Goal: Task Accomplishment & Management: Manage account settings

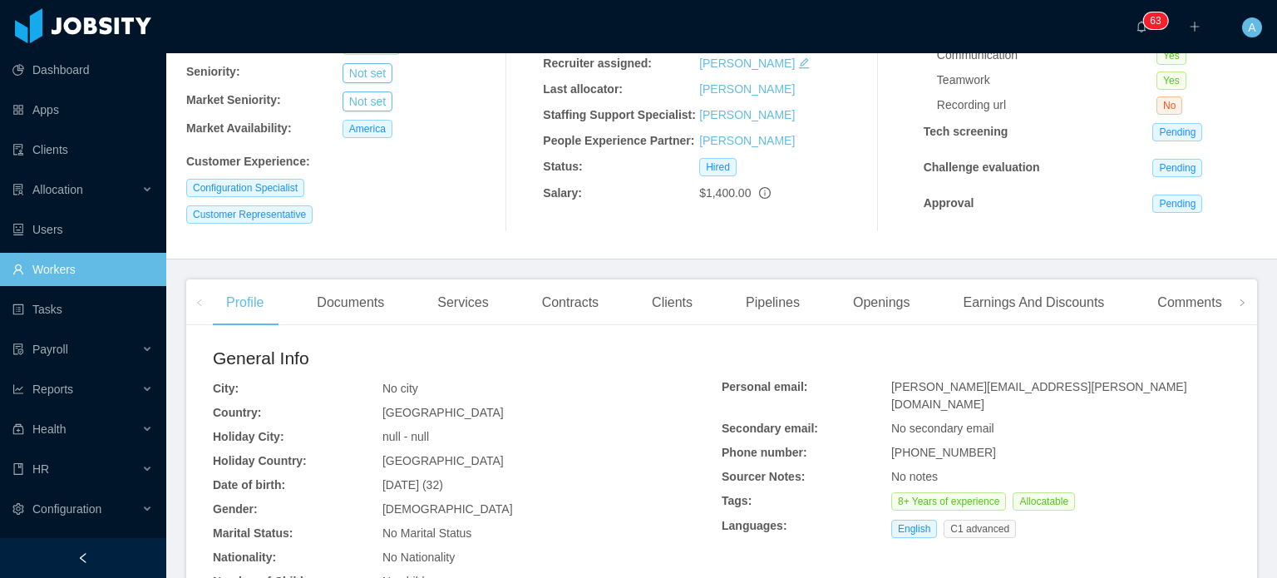
scroll to position [213, 0]
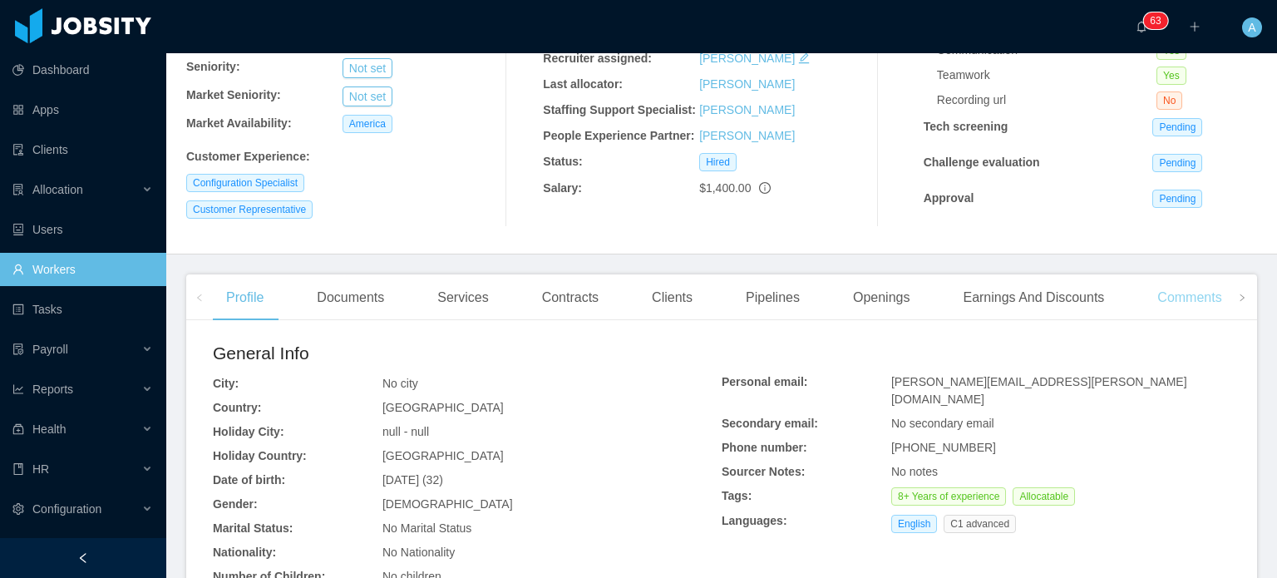
click at [1157, 300] on div "Comments" at bounding box center [1189, 297] width 91 height 47
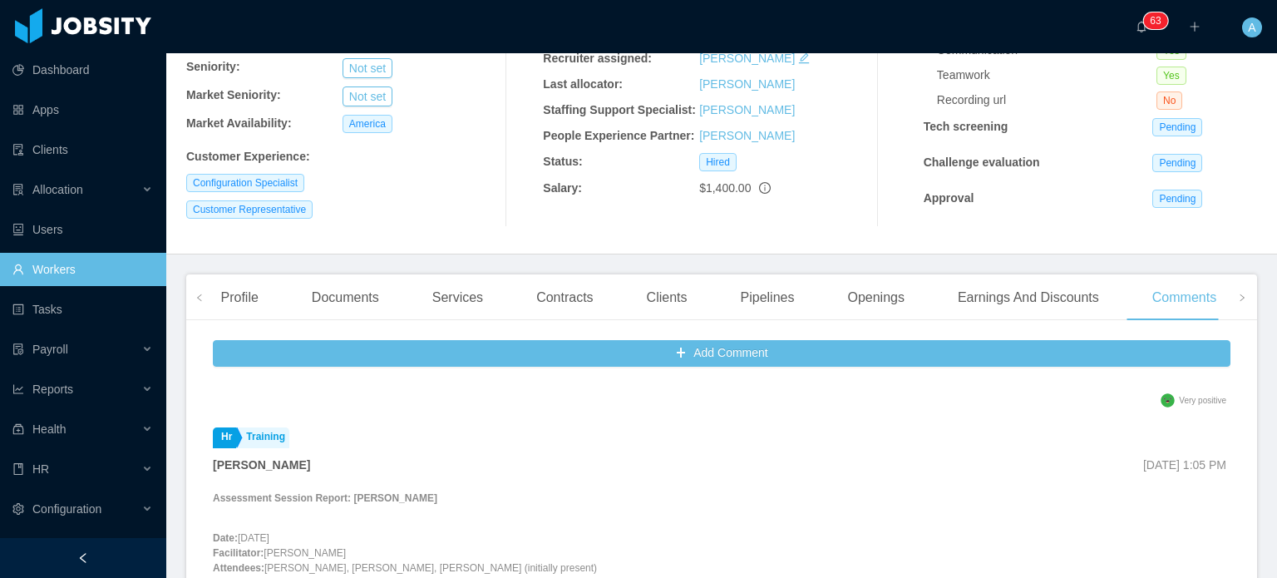
scroll to position [1135, 0]
click at [49, 150] on link "Clients" at bounding box center [82, 149] width 140 height 33
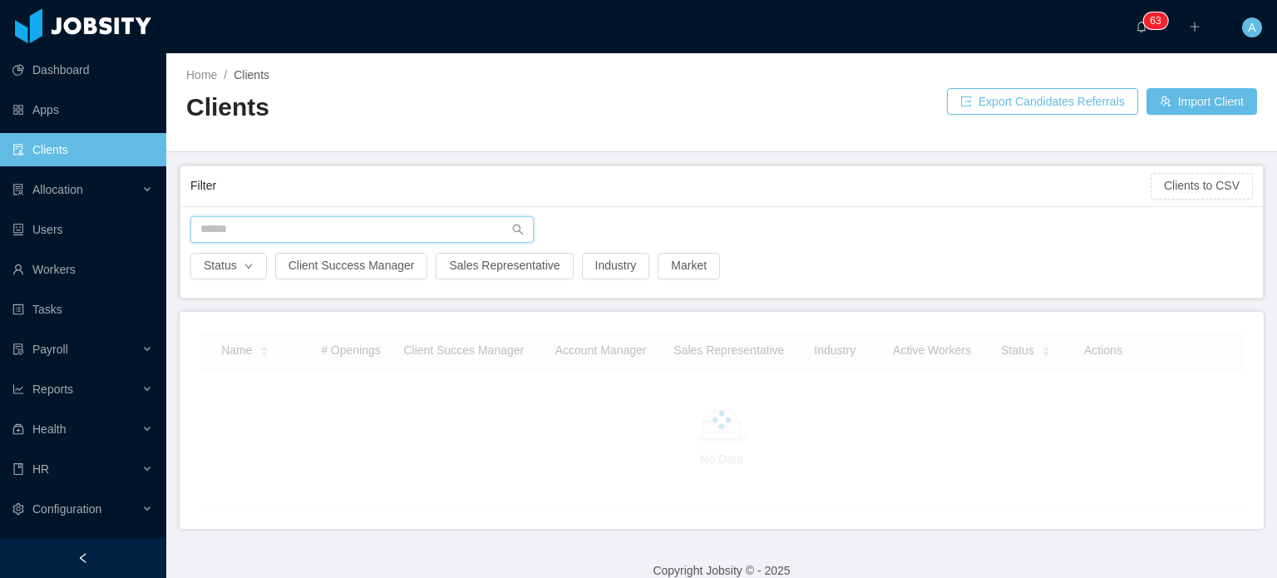
click at [246, 229] on input "text" at bounding box center [361, 229] width 343 height 27
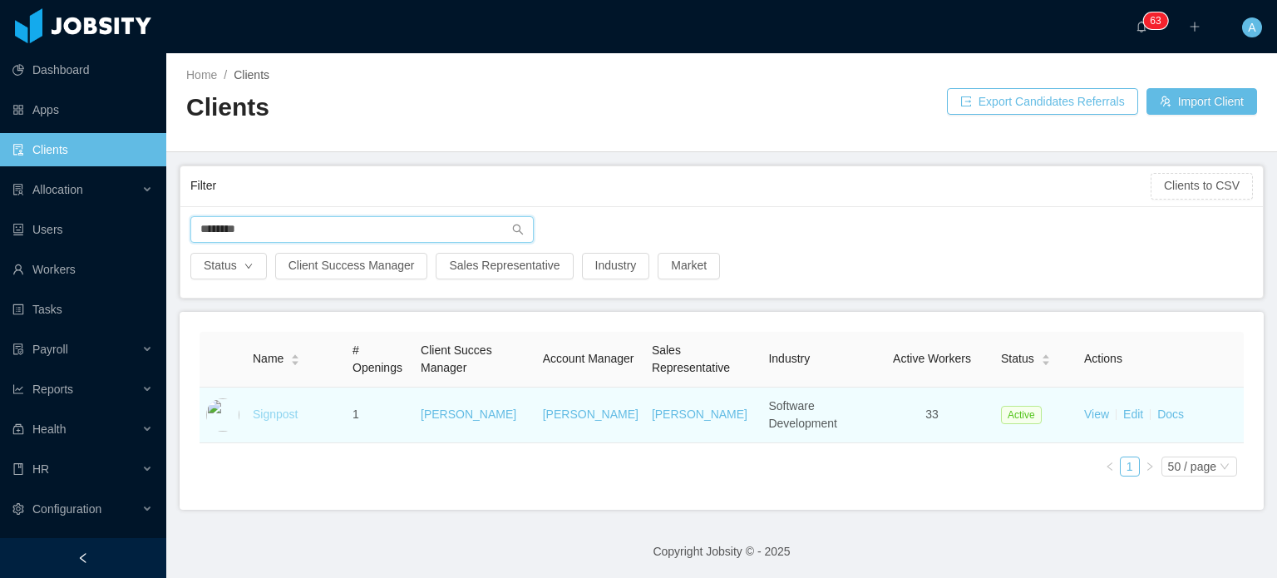
type input "********"
click at [274, 408] on link "Signpost" at bounding box center [275, 413] width 45 height 13
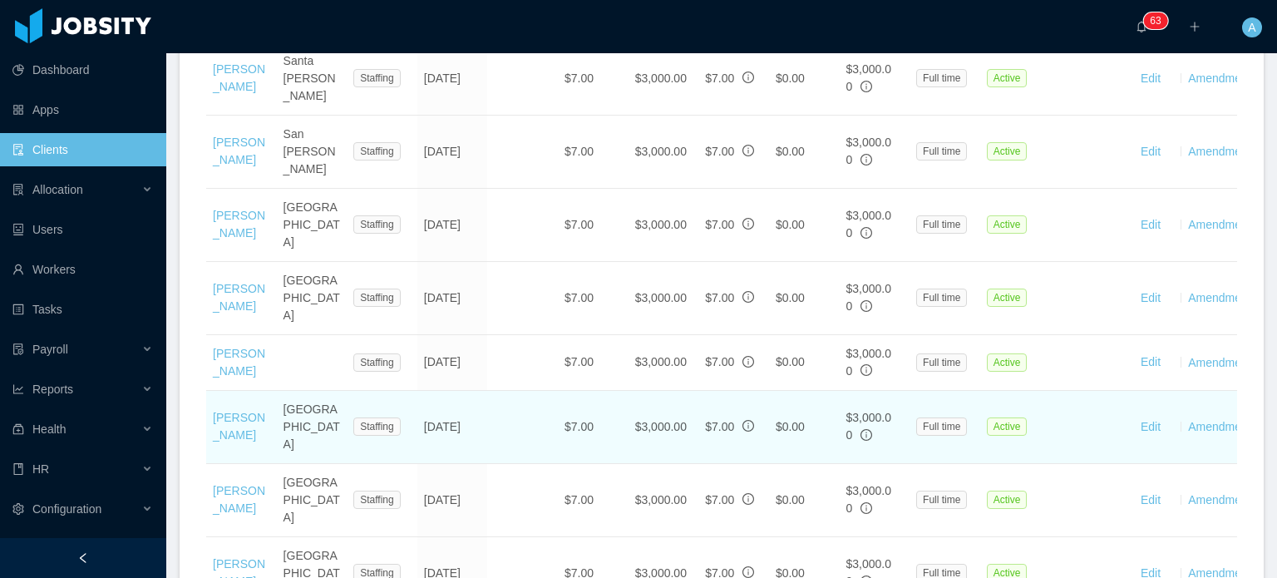
scroll to position [2070, 0]
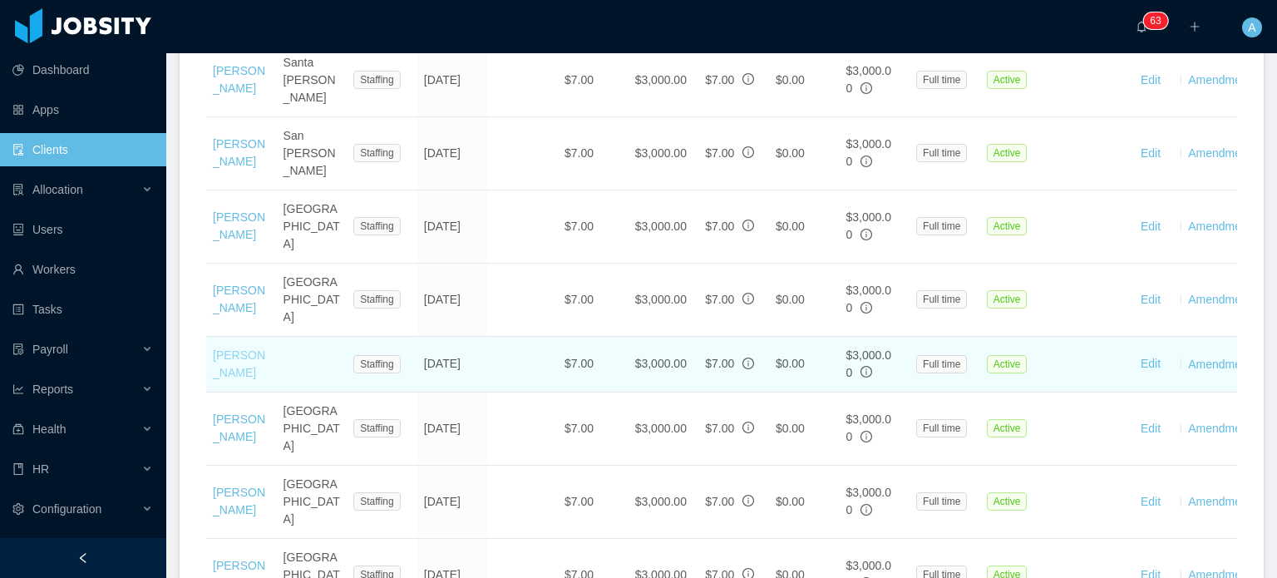
click at [229, 348] on link "Jesus Devia" at bounding box center [239, 363] width 52 height 31
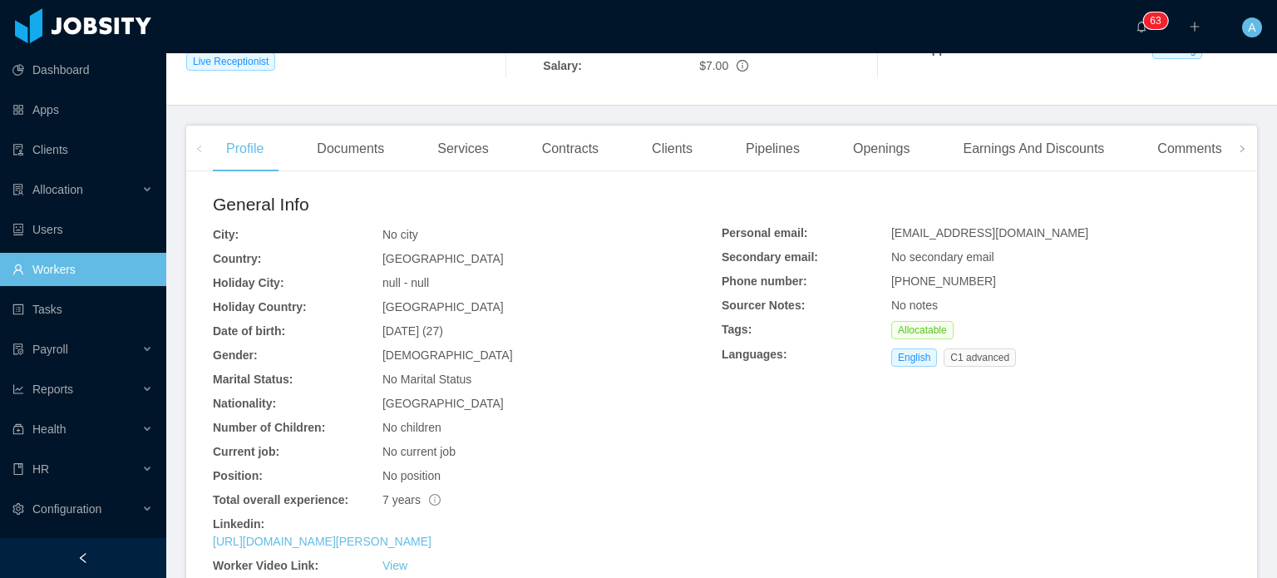
scroll to position [360, 0]
click at [1178, 152] on div "Comments" at bounding box center [1189, 149] width 91 height 47
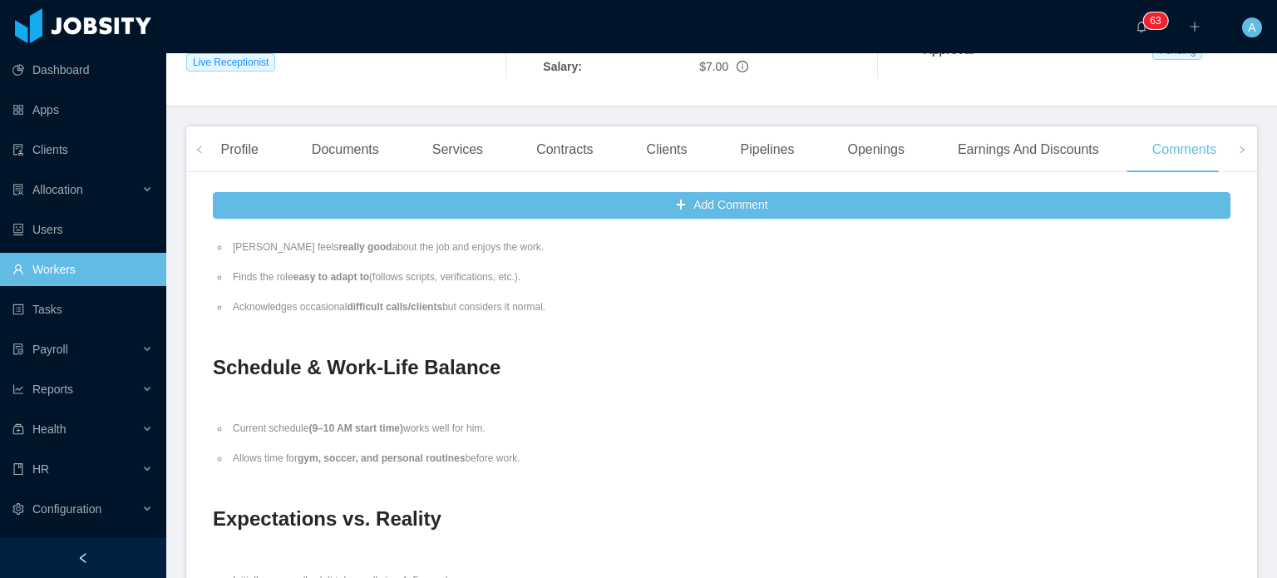
scroll to position [116, 0]
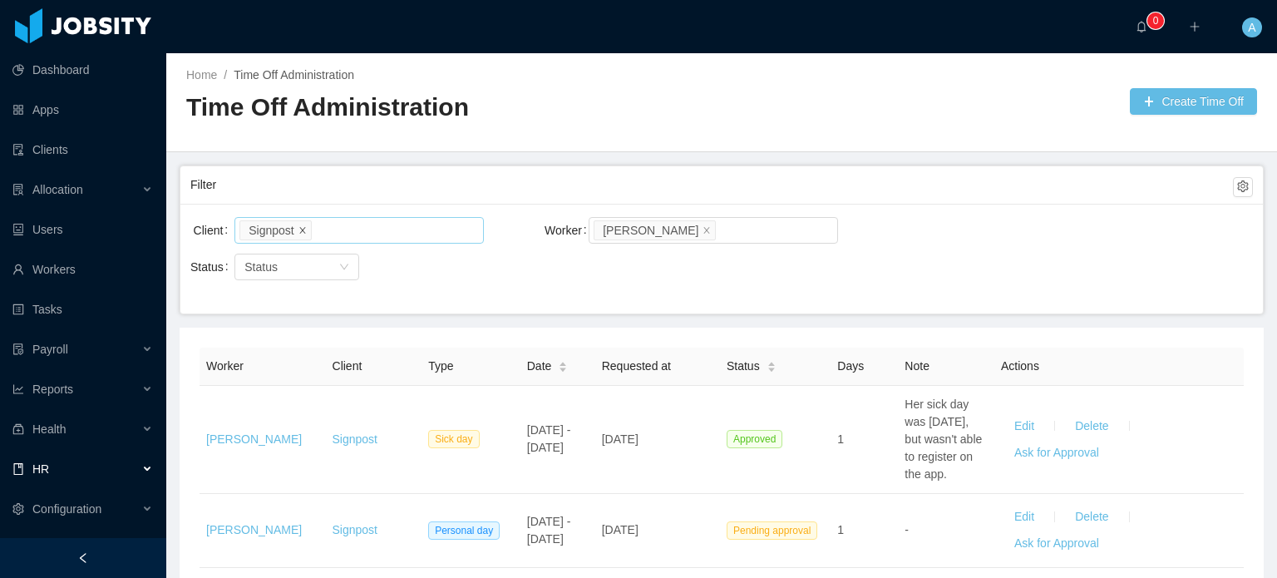
click at [299, 229] on icon "icon: close" at bounding box center [302, 229] width 8 height 8
click at [702, 231] on icon "icon: close" at bounding box center [706, 229] width 8 height 8
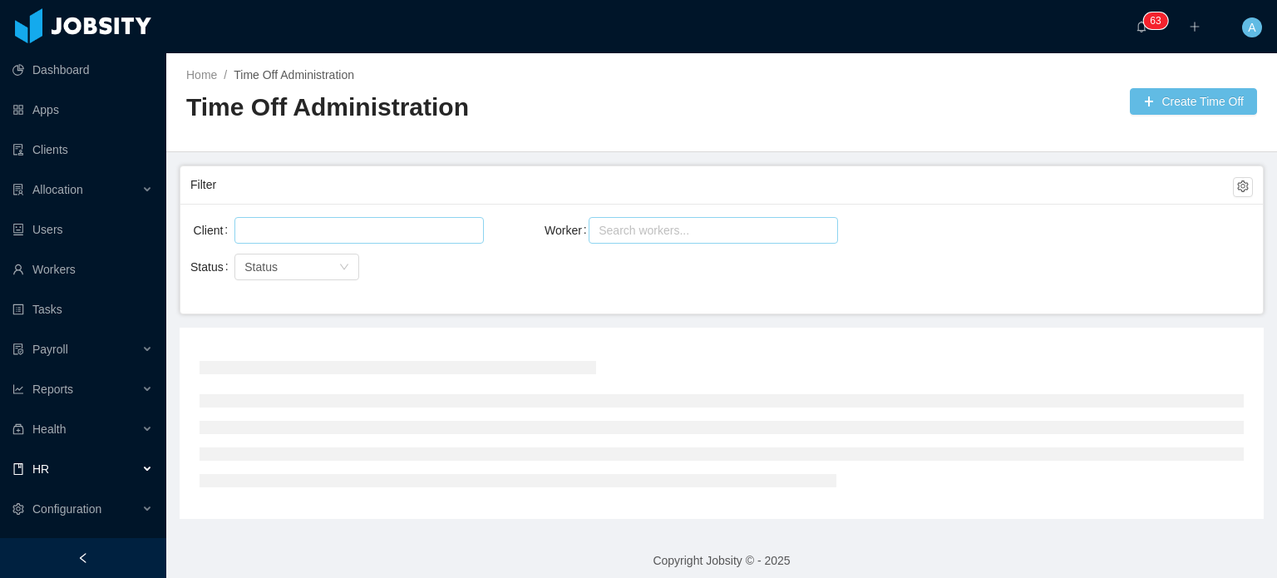
click at [363, 239] on div at bounding box center [356, 230] width 234 height 25
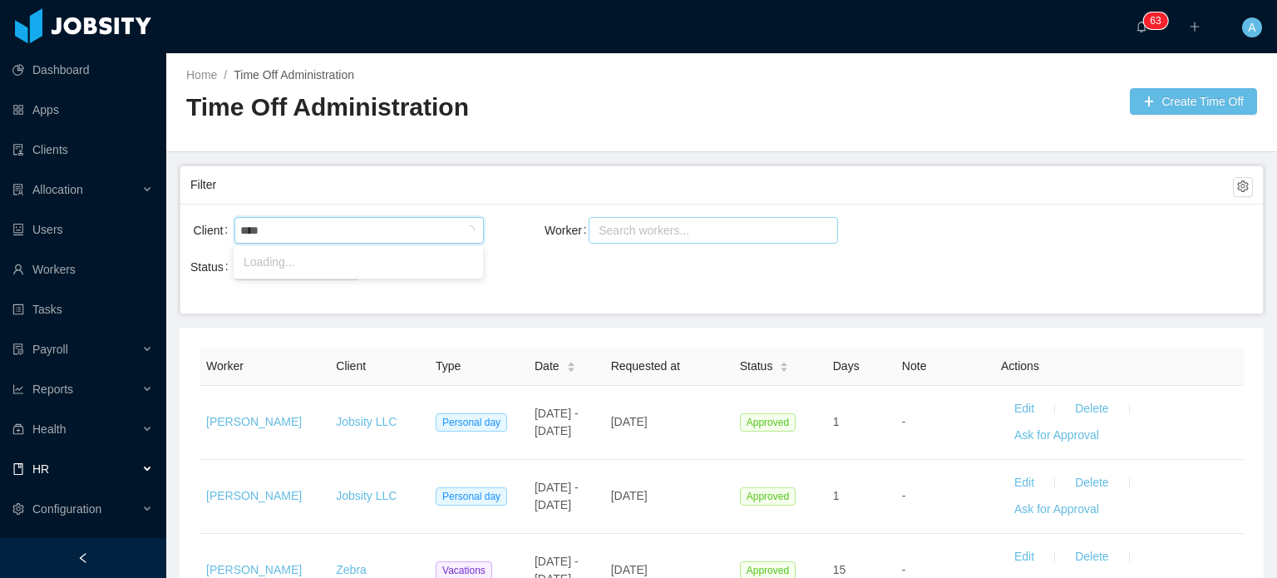
type input "*****"
click at [308, 257] on li "AgateSoftware" at bounding box center [358, 262] width 249 height 27
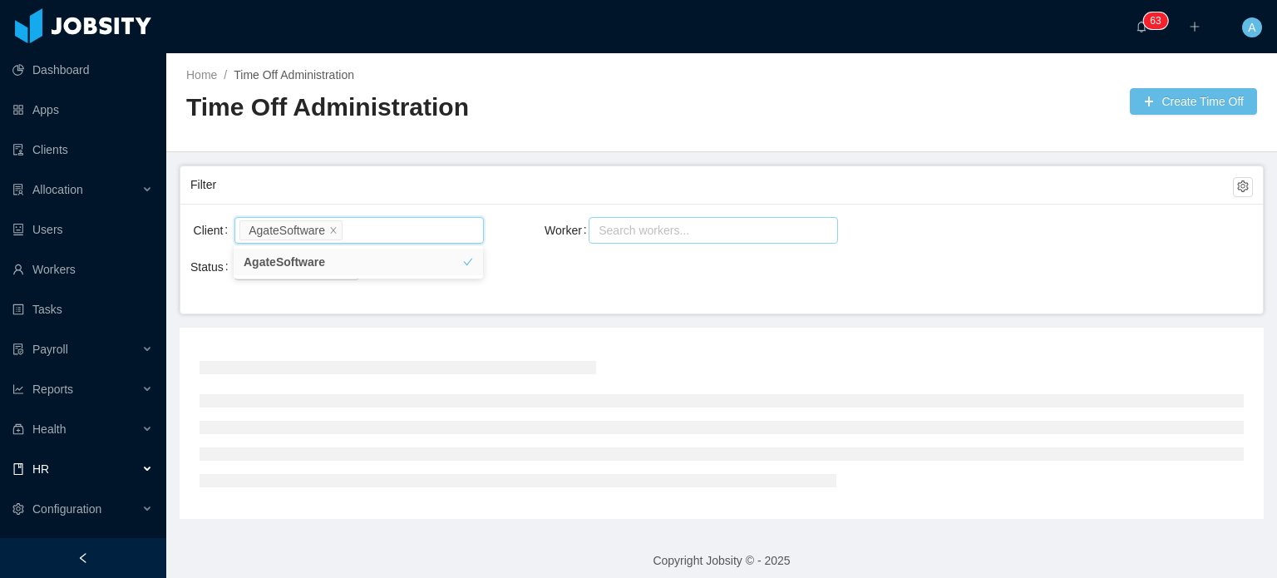
click at [676, 229] on div "Search workers..." at bounding box center [705, 230] width 214 height 17
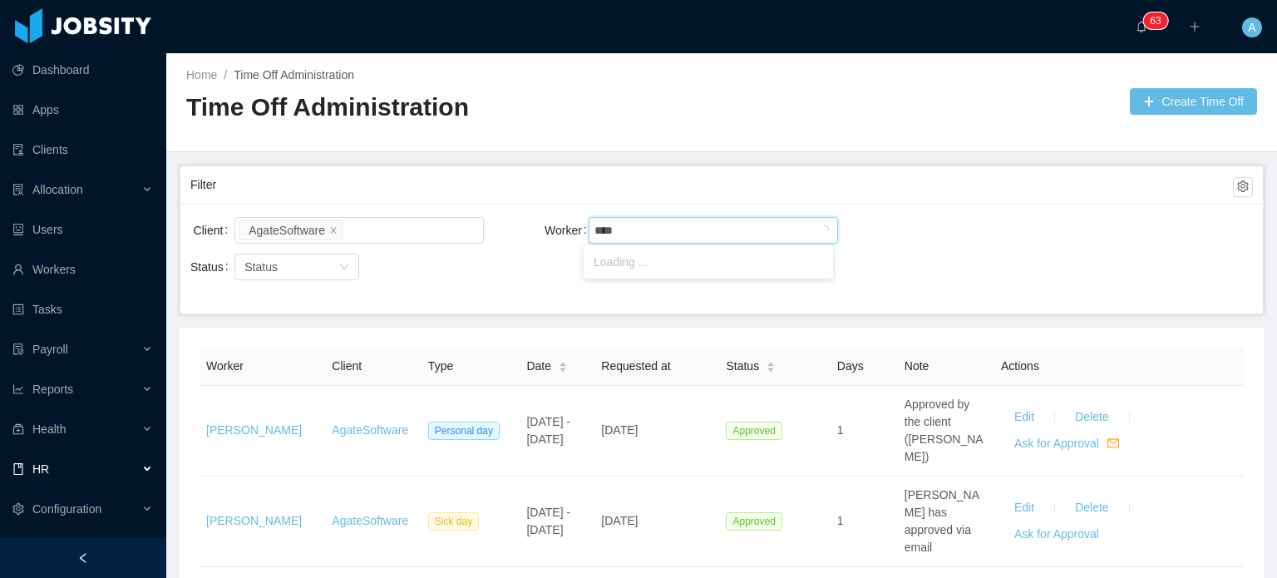
type input "*****"
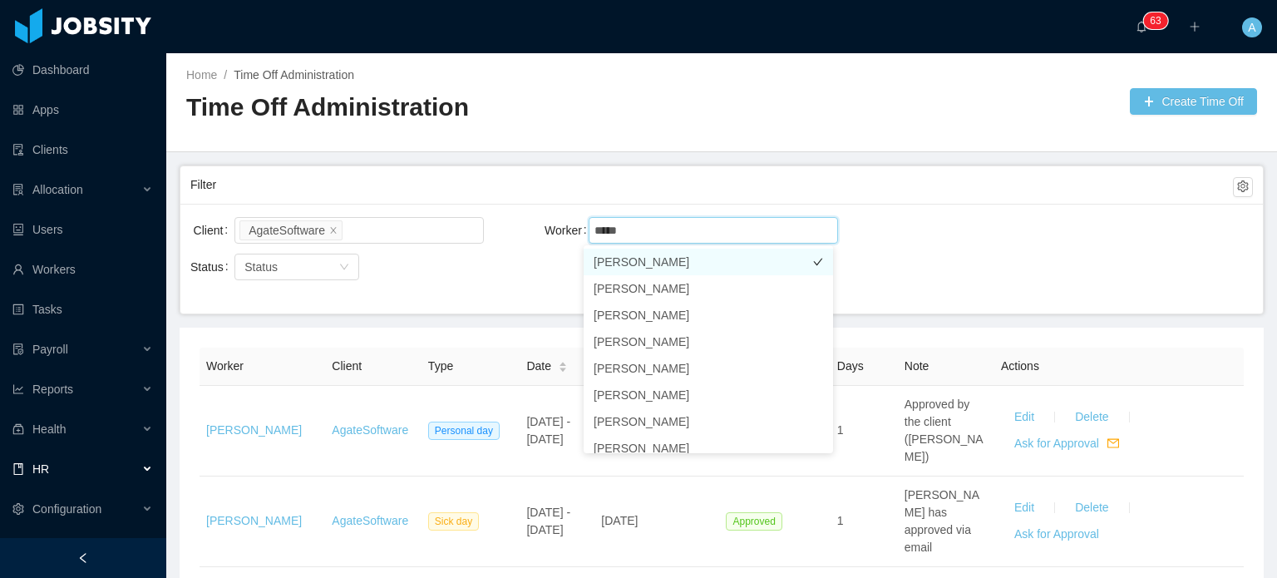
click at [696, 256] on li "[PERSON_NAME]" at bounding box center [707, 262] width 249 height 27
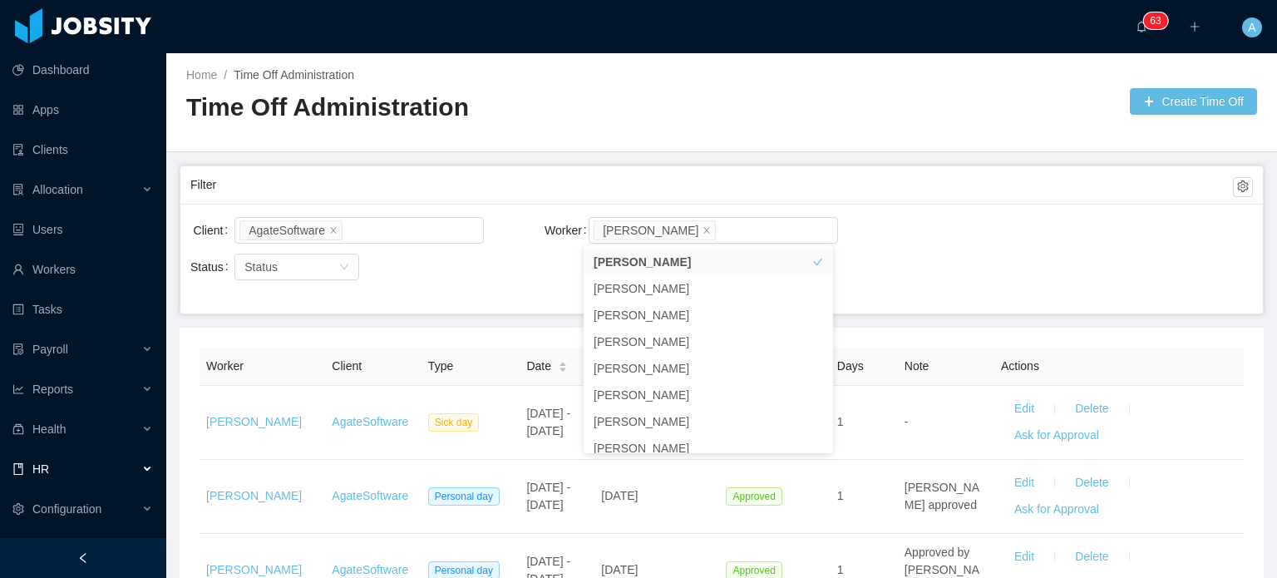
click at [936, 180] on div "Filter" at bounding box center [711, 185] width 1042 height 31
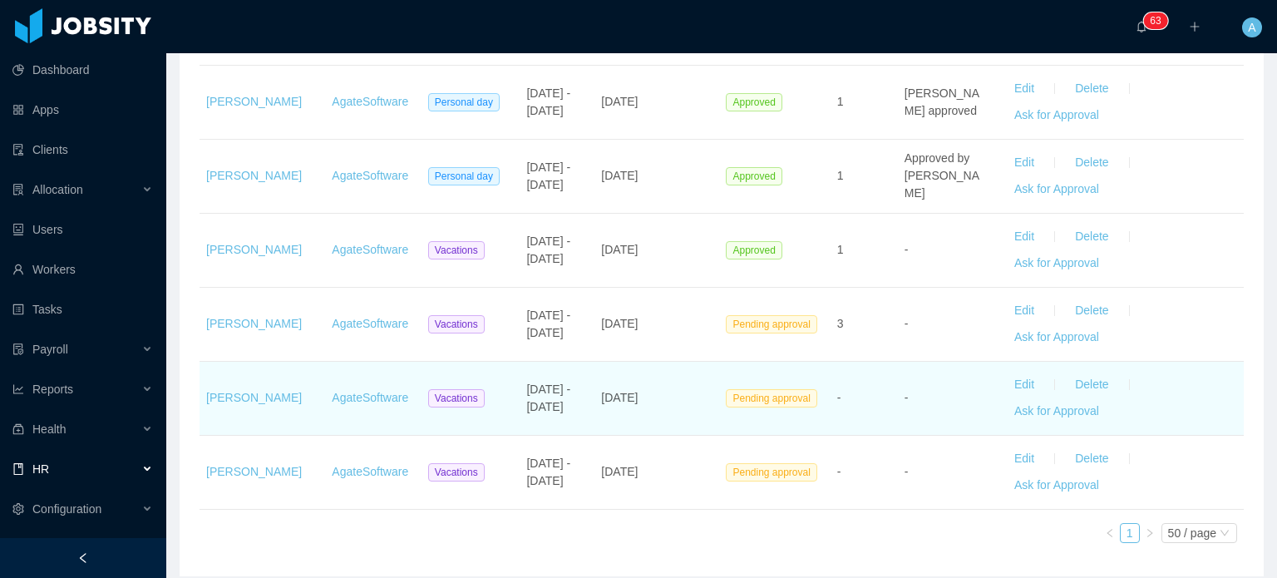
scroll to position [393, 0]
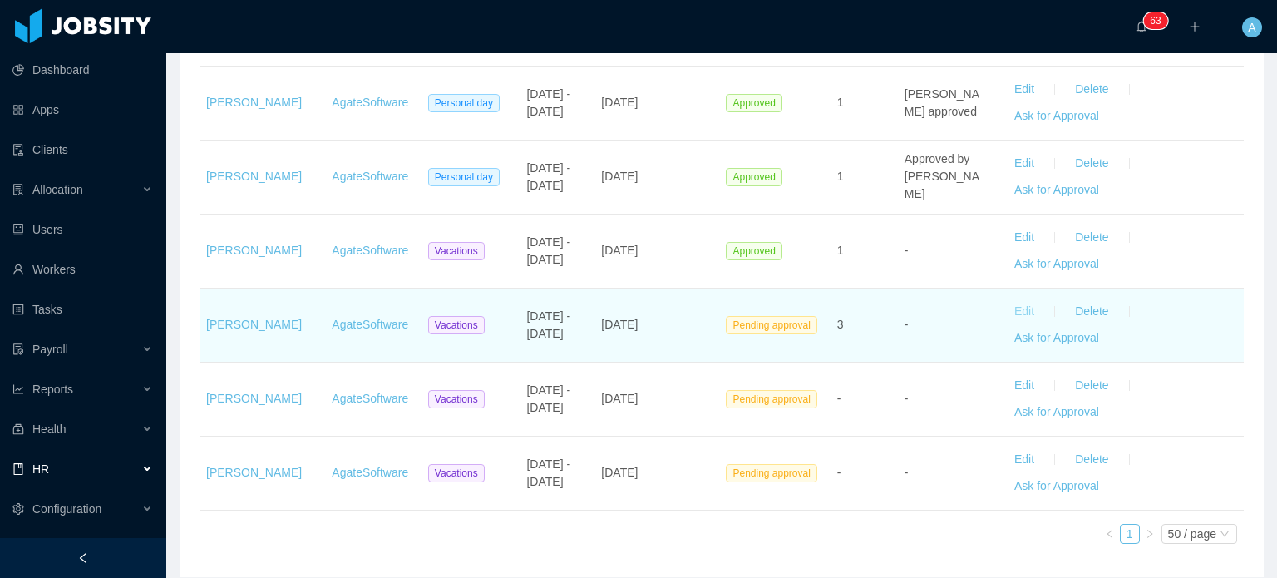
click at [1017, 308] on button "Edit" at bounding box center [1024, 311] width 47 height 27
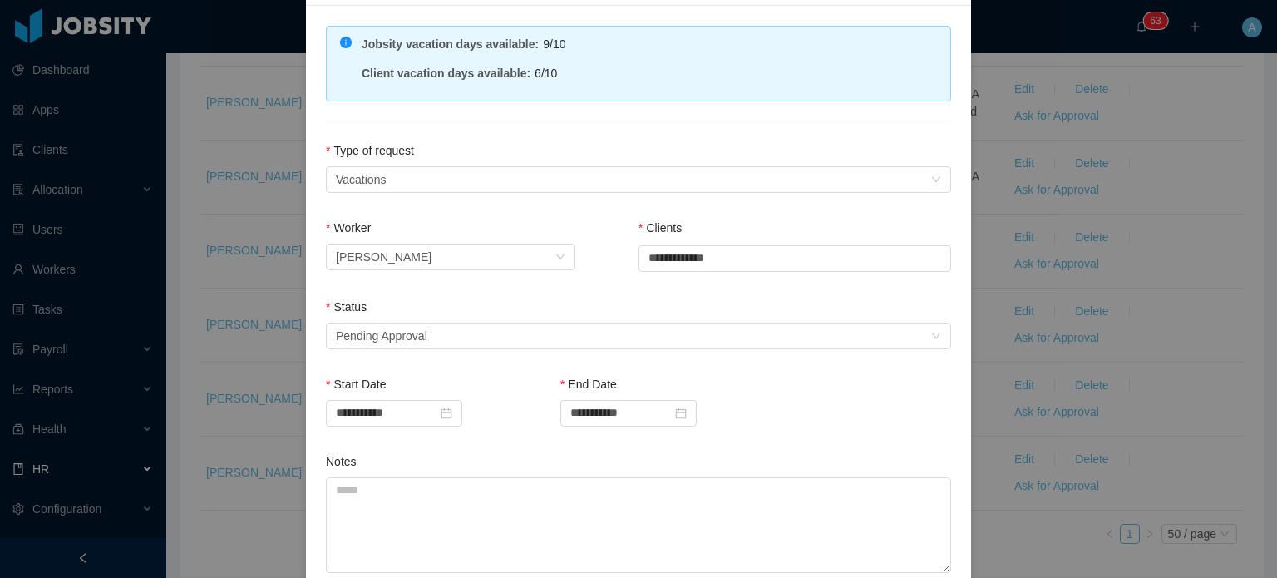
scroll to position [123, 0]
click at [818, 342] on div "Select status Pending Approval" at bounding box center [633, 335] width 594 height 25
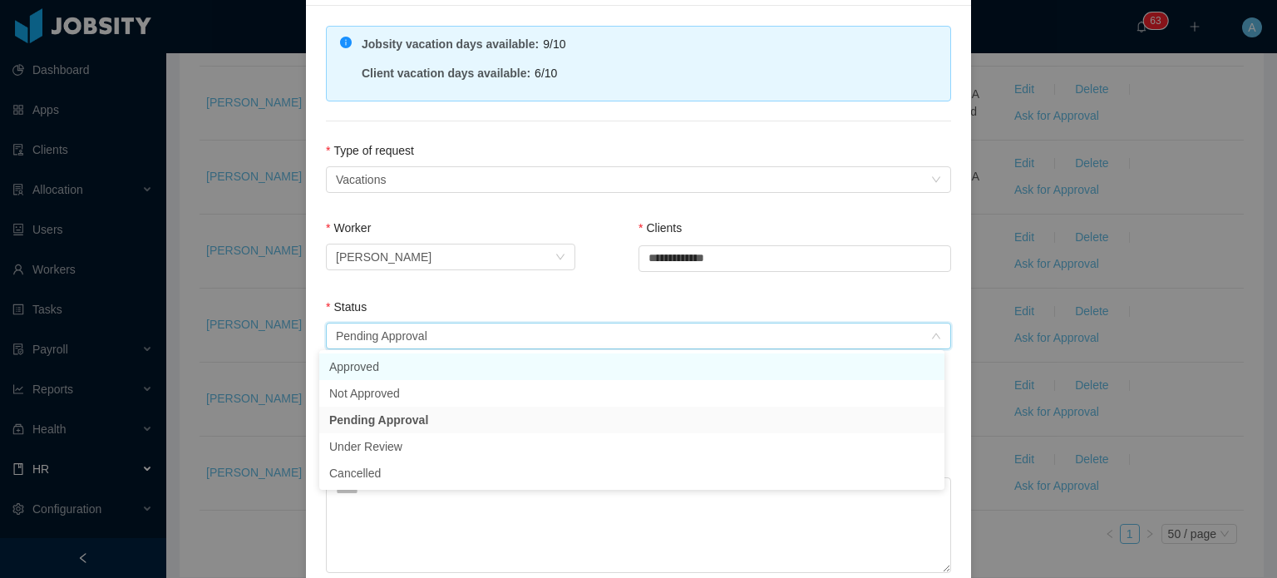
click at [395, 357] on li "Approved" at bounding box center [631, 366] width 625 height 27
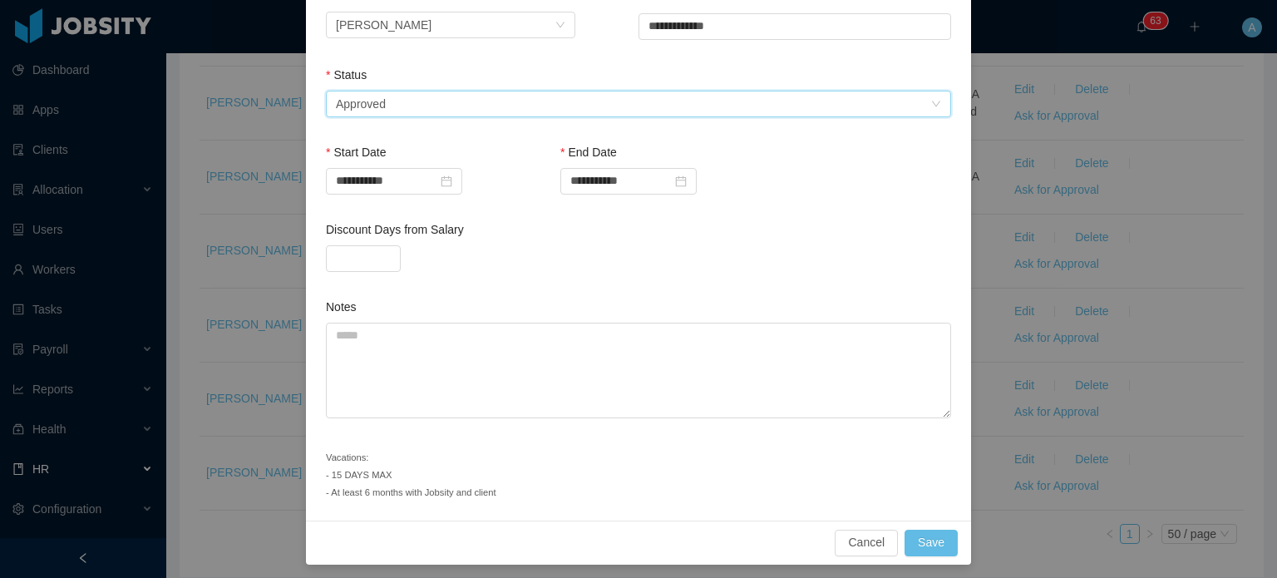
scroll to position [359, 0]
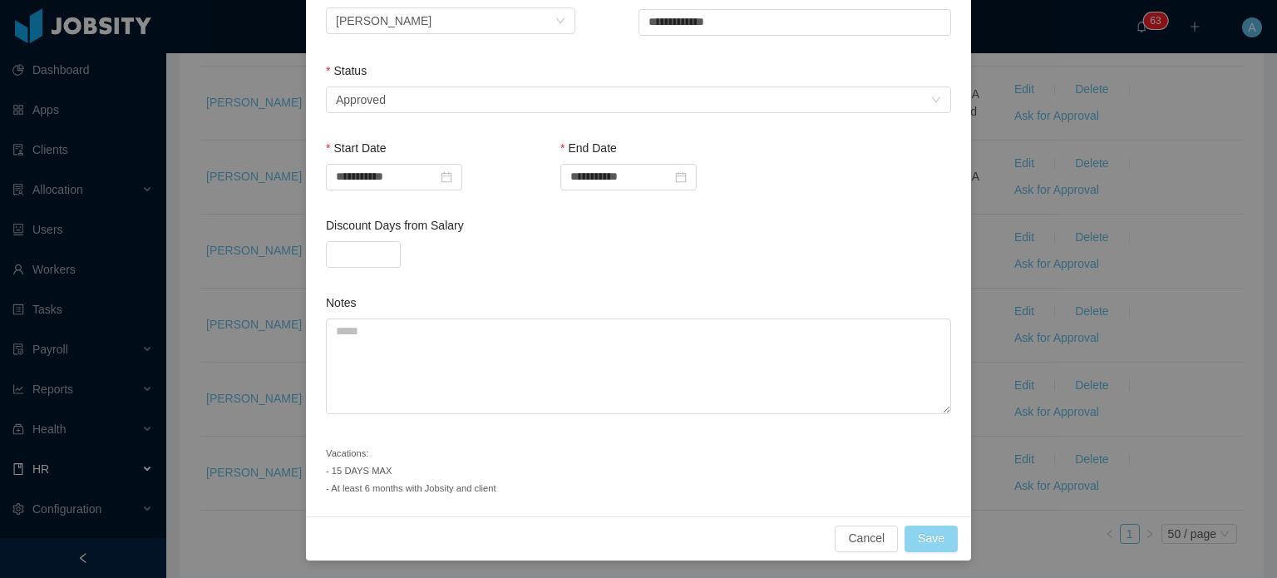
click at [912, 537] on button "Save" at bounding box center [930, 538] width 53 height 27
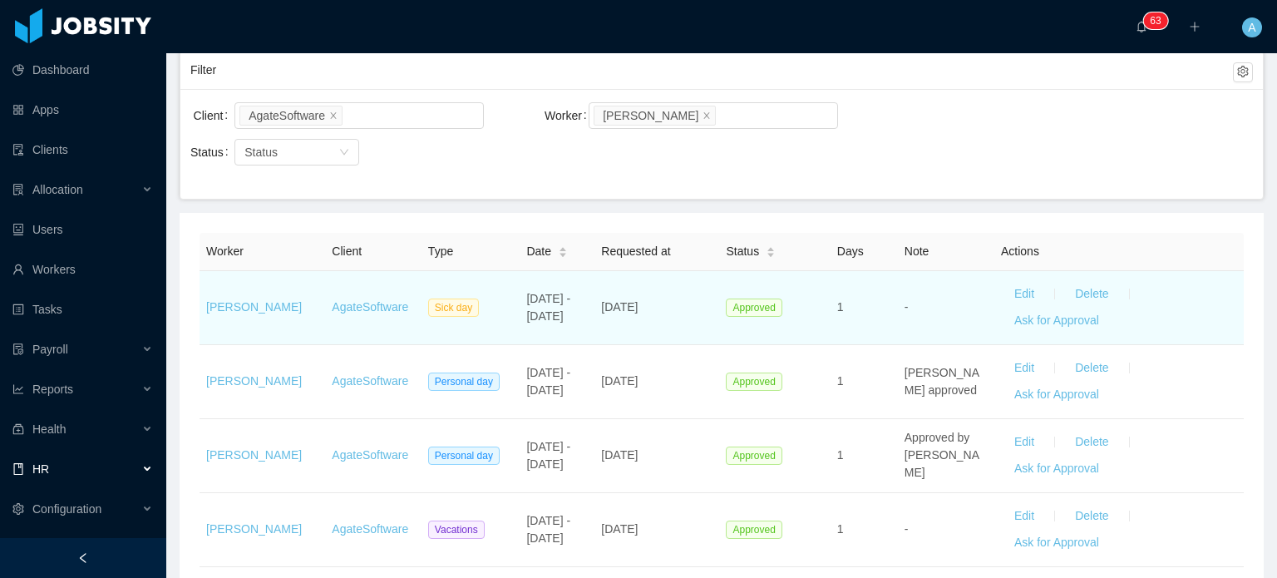
scroll to position [31, 0]
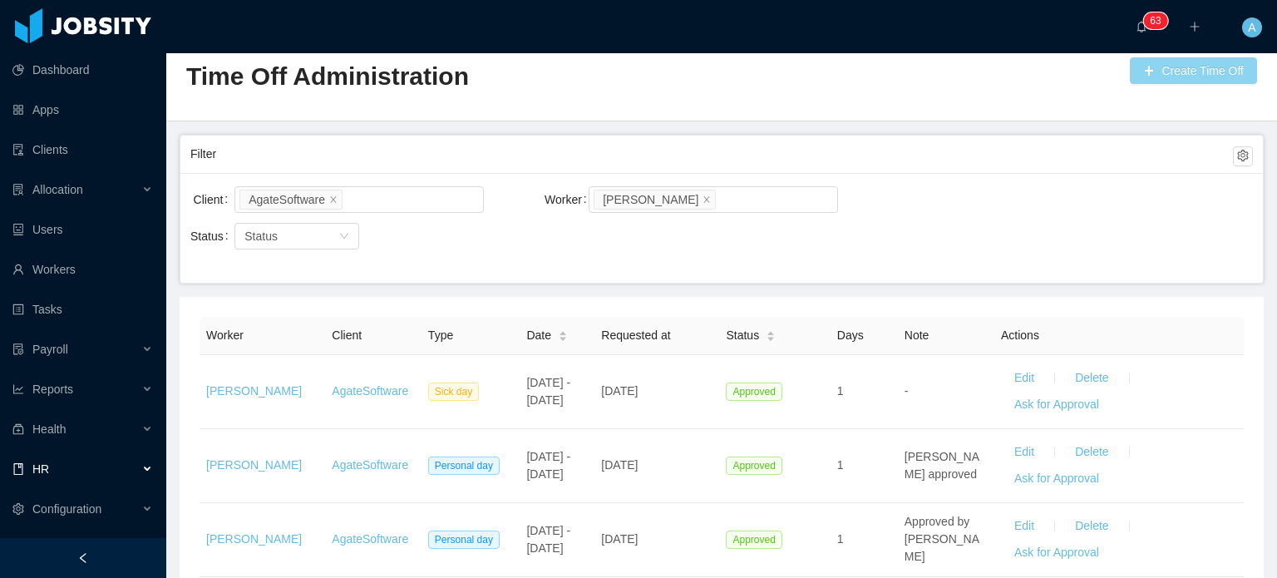
click at [1170, 78] on button "Create Time Off" at bounding box center [1193, 70] width 127 height 27
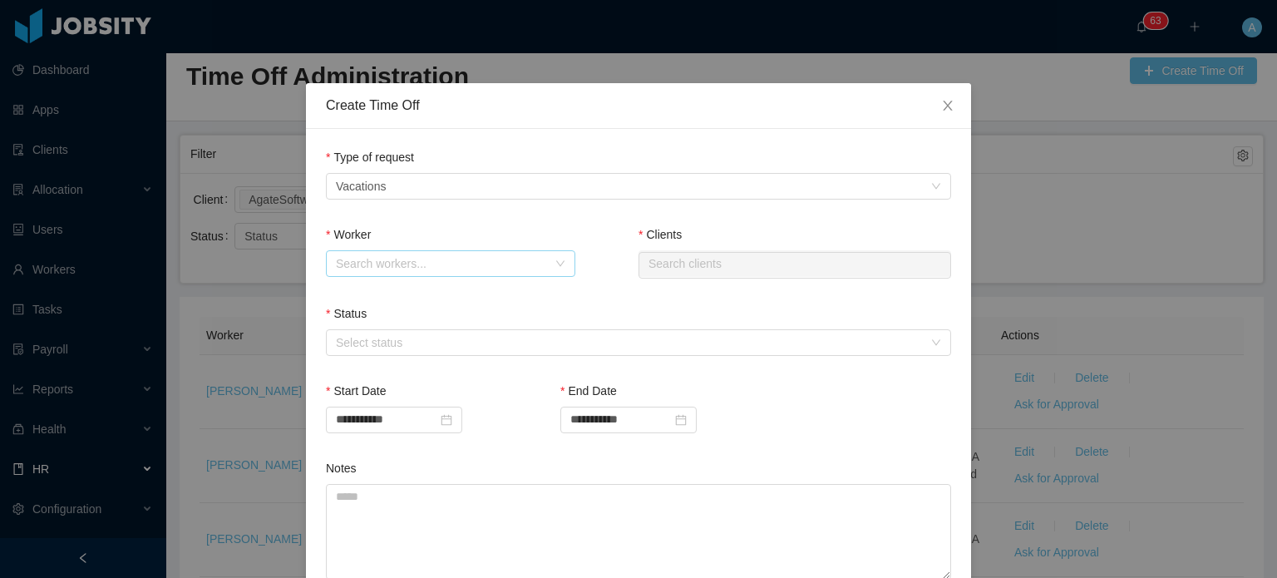
click at [531, 258] on div "Search workers..." at bounding box center [441, 263] width 211 height 17
type input "**********"
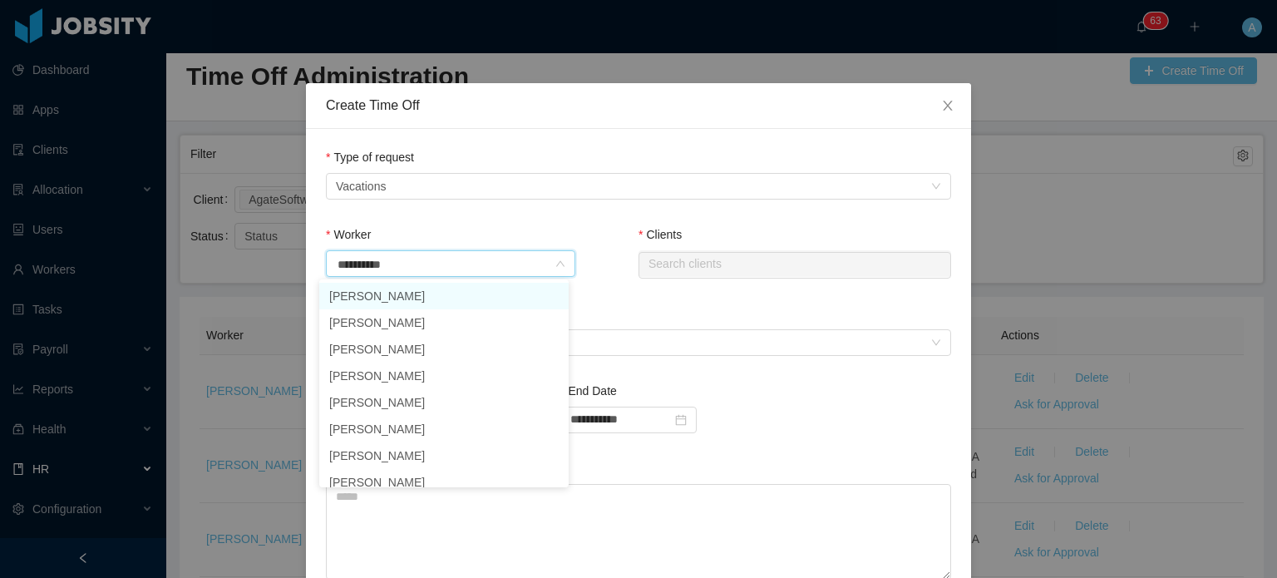
click at [403, 292] on li "[PERSON_NAME]" at bounding box center [443, 296] width 249 height 27
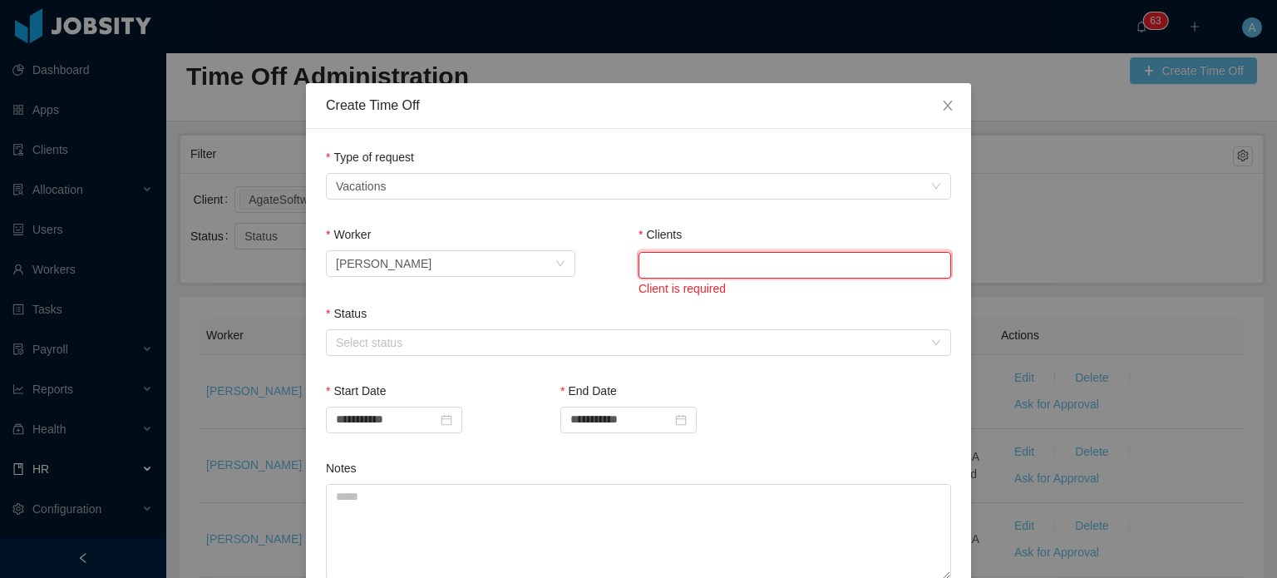
click at [671, 269] on input "text" at bounding box center [794, 265] width 313 height 27
click at [679, 298] on li "AgateSoftware" at bounding box center [788, 296] width 313 height 27
type input "**********"
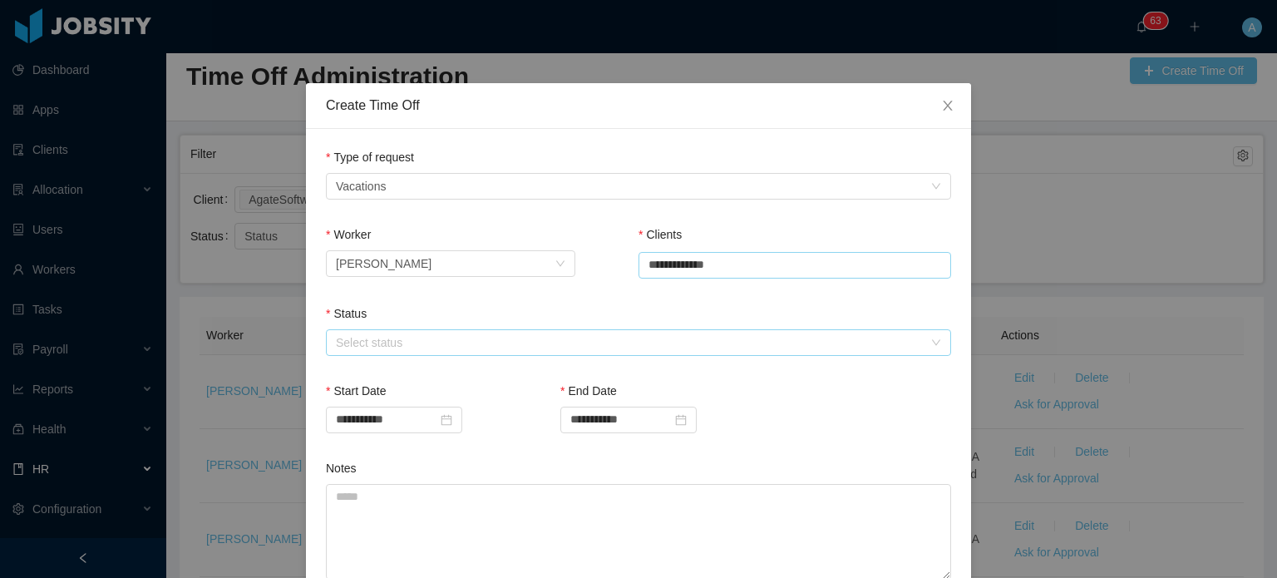
click at [603, 334] on div "Select status" at bounding box center [629, 342] width 587 height 17
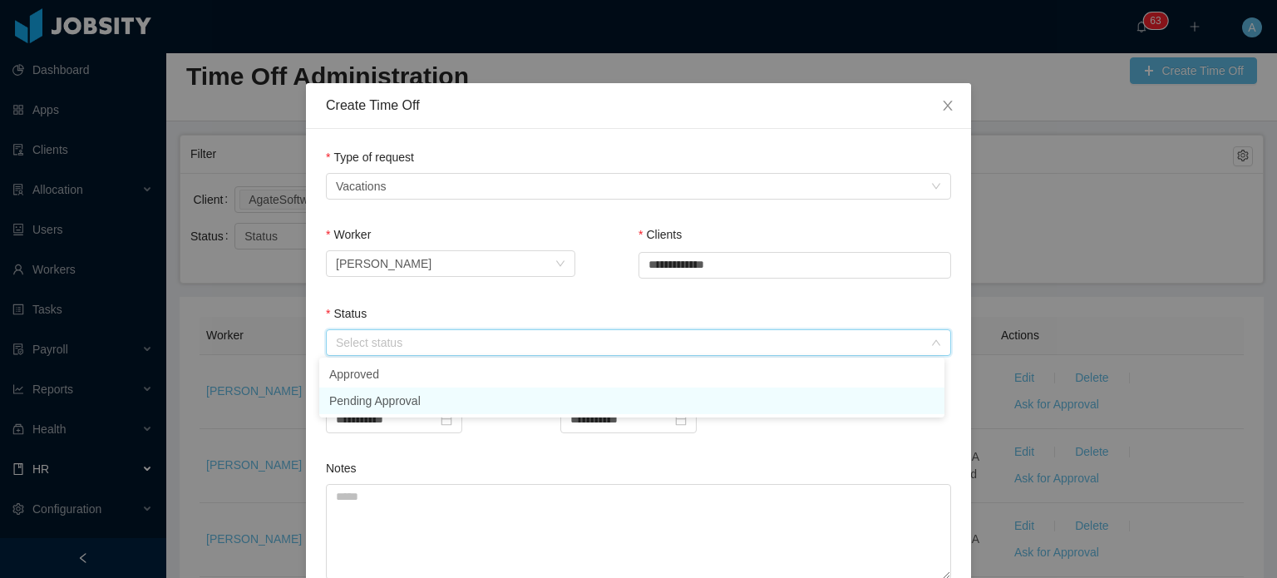
click at [552, 399] on li "Pending Approval" at bounding box center [631, 400] width 625 height 27
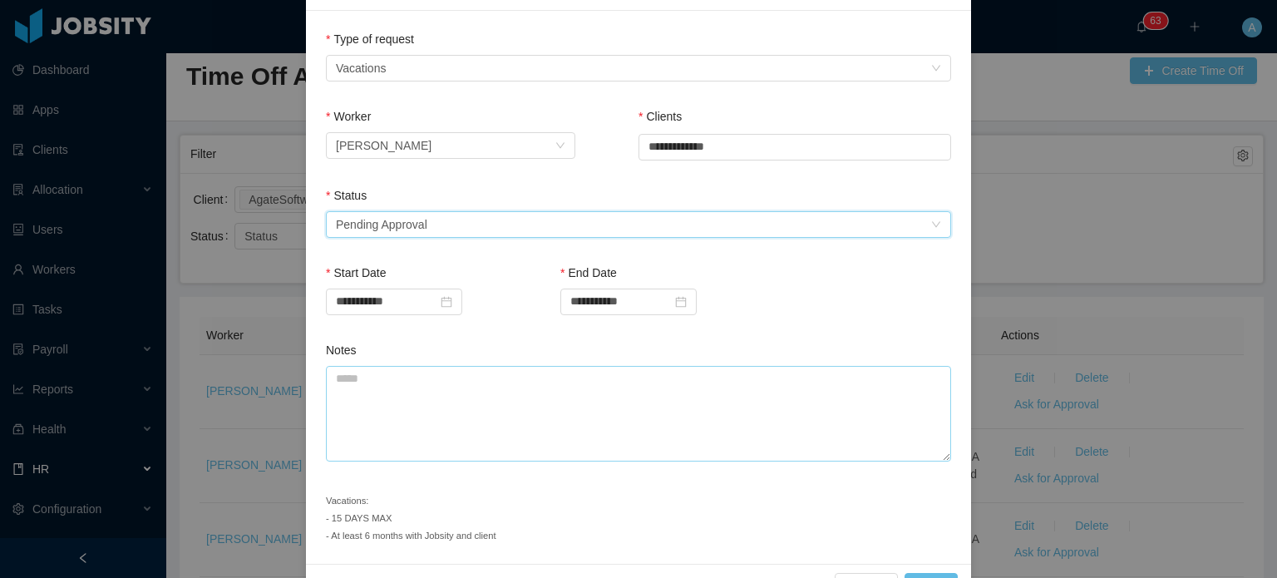
scroll to position [165, 0]
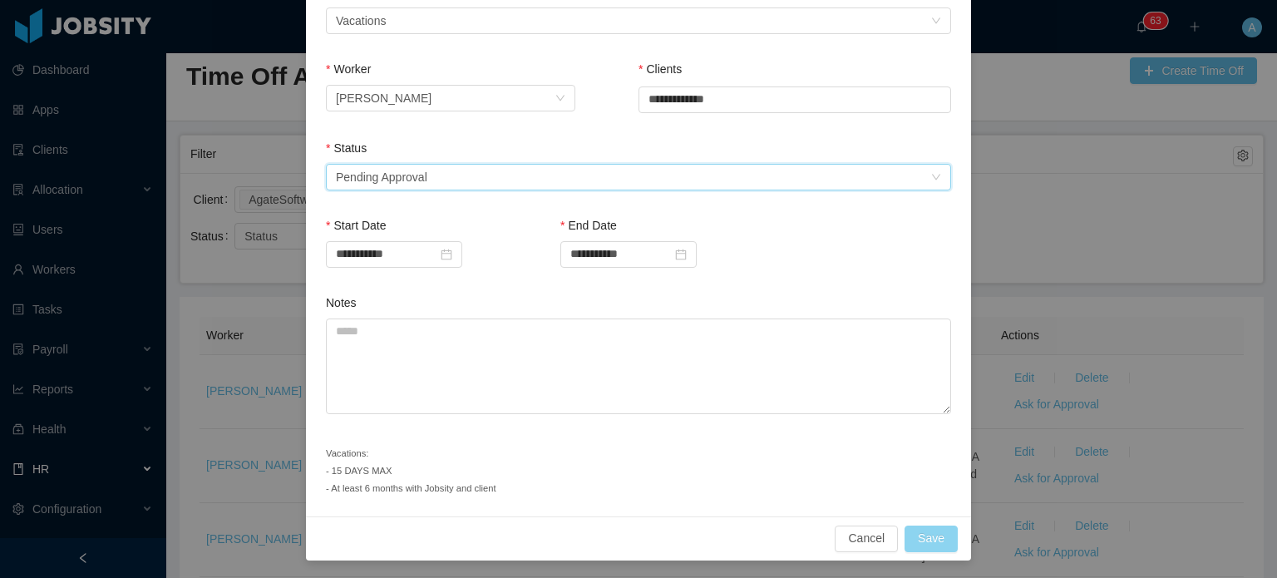
click at [909, 532] on button "Save" at bounding box center [930, 538] width 53 height 27
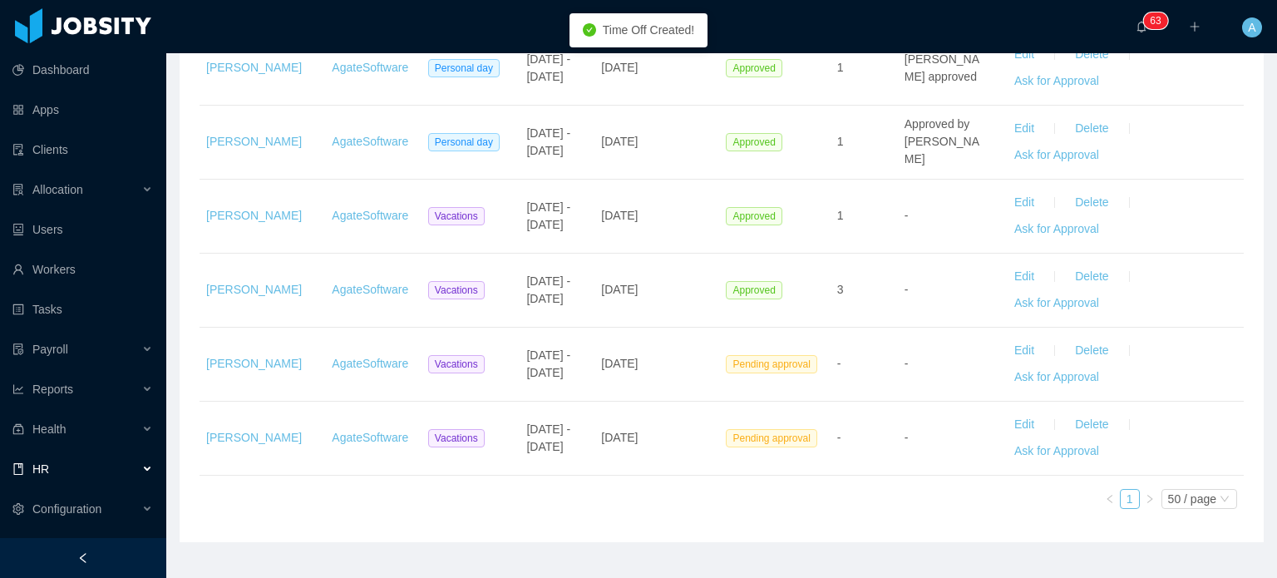
scroll to position [503, 0]
